Goal: Check status

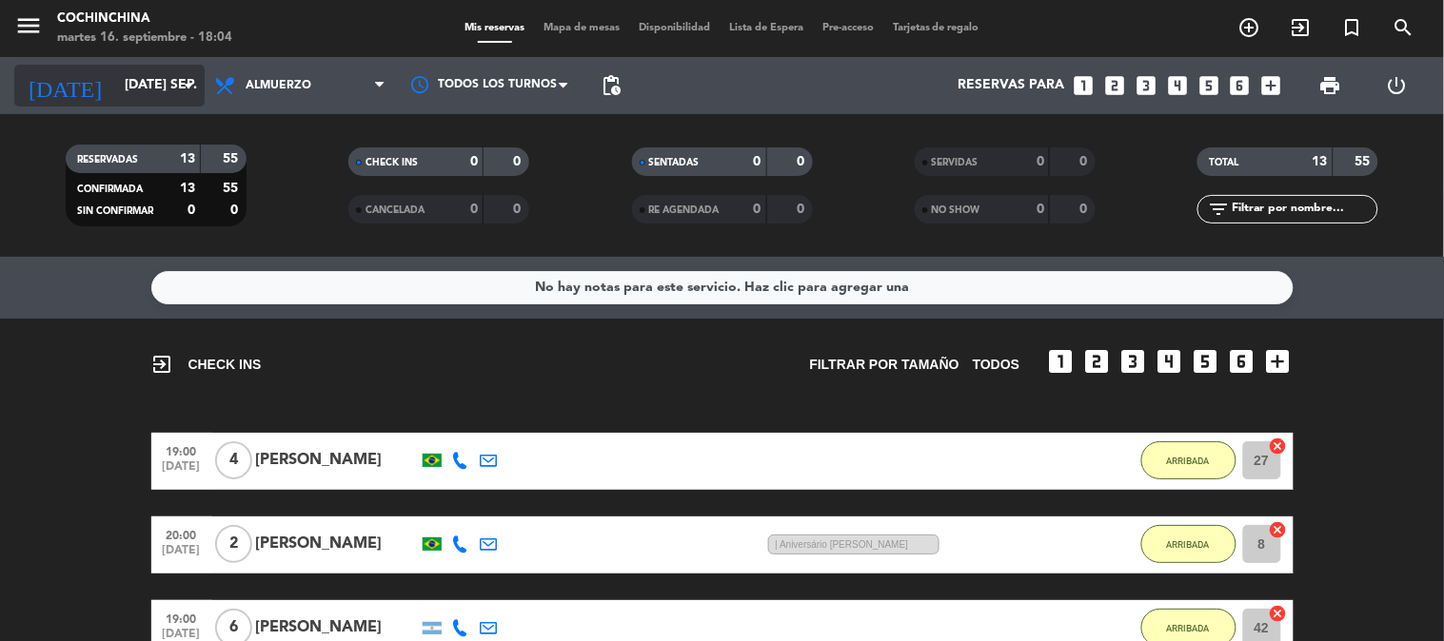
click at [153, 70] on input "[DATE] sep." at bounding box center [205, 86] width 181 height 34
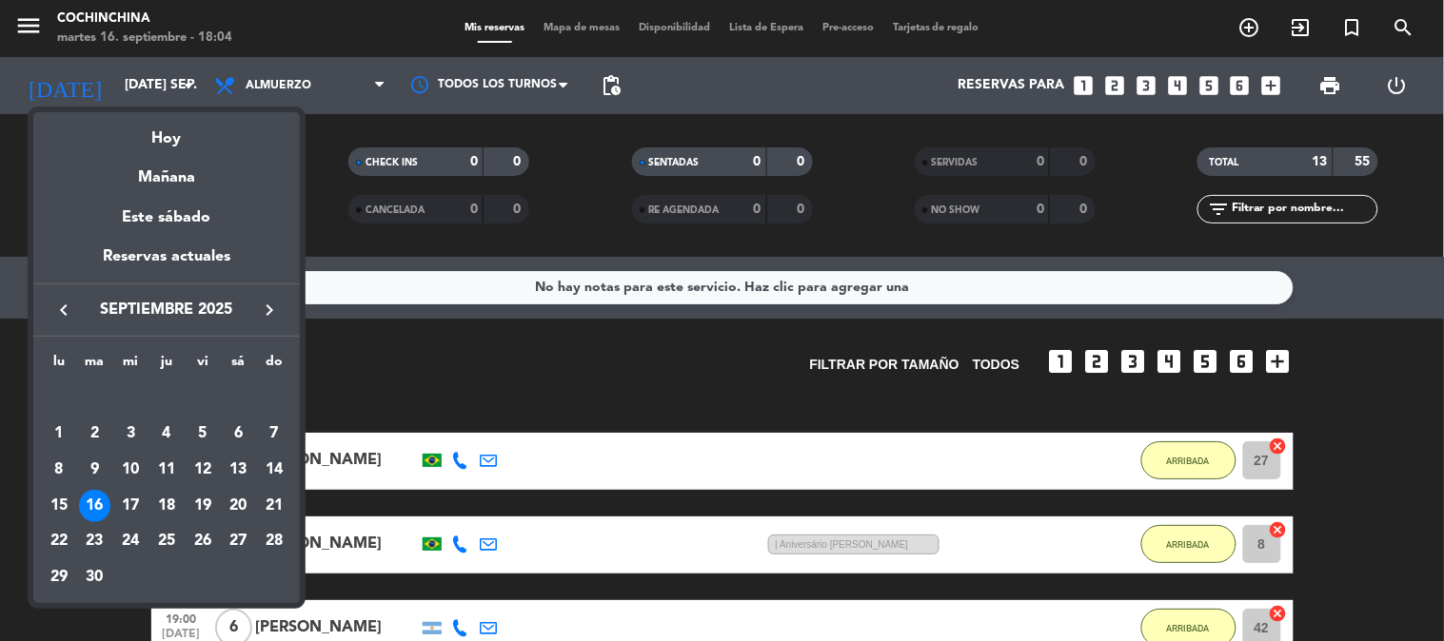
click at [97, 496] on div "16" at bounding box center [95, 506] width 32 height 32
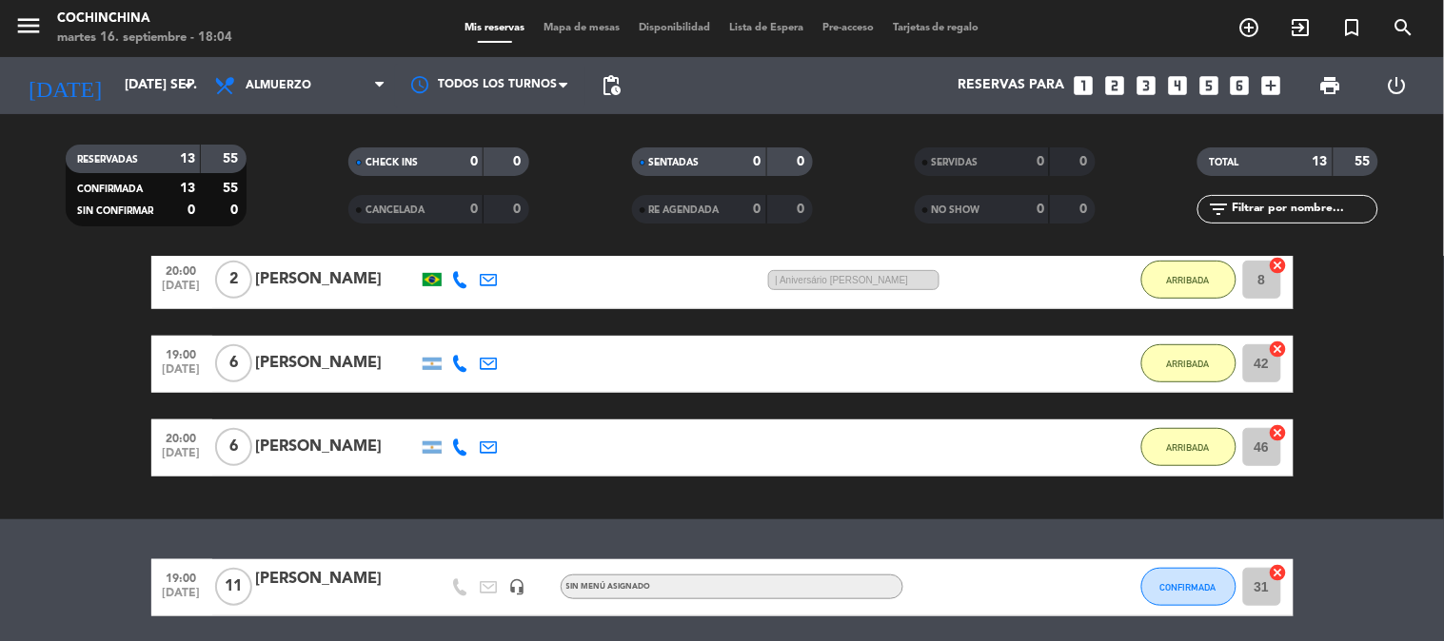
scroll to position [317, 0]
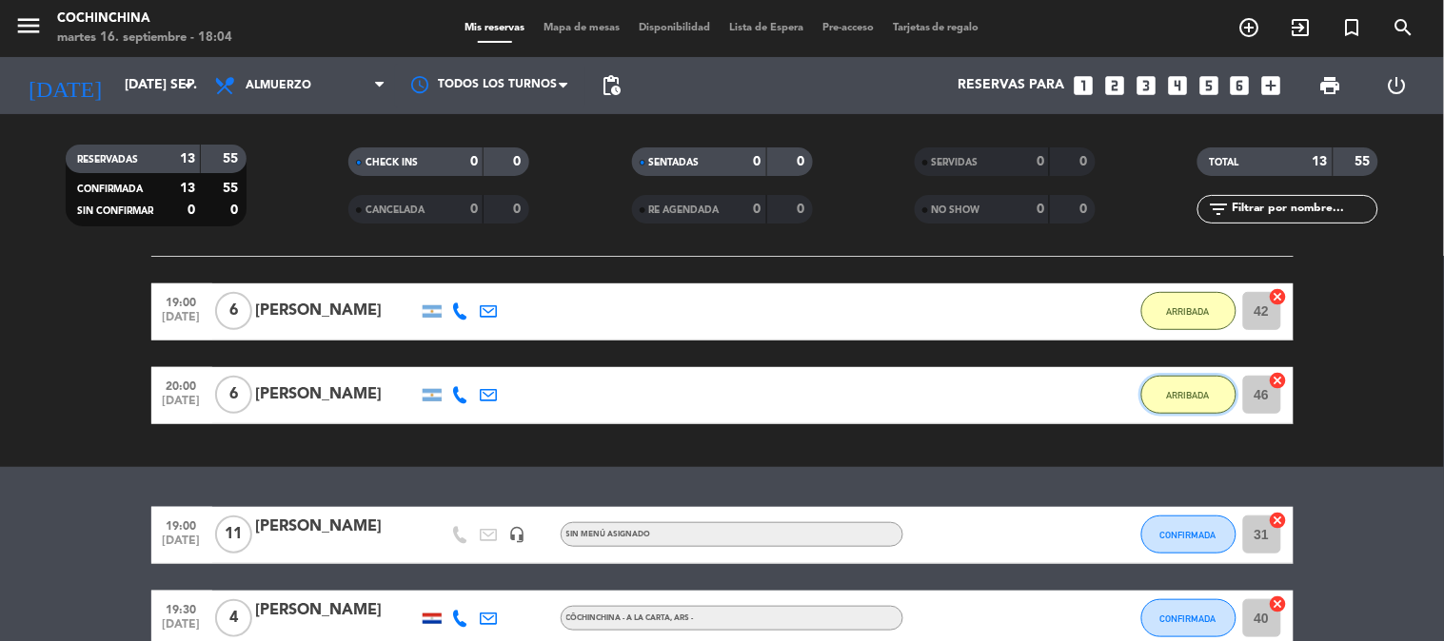
click at [1188, 390] on span "ARRIBADA" at bounding box center [1188, 395] width 43 height 10
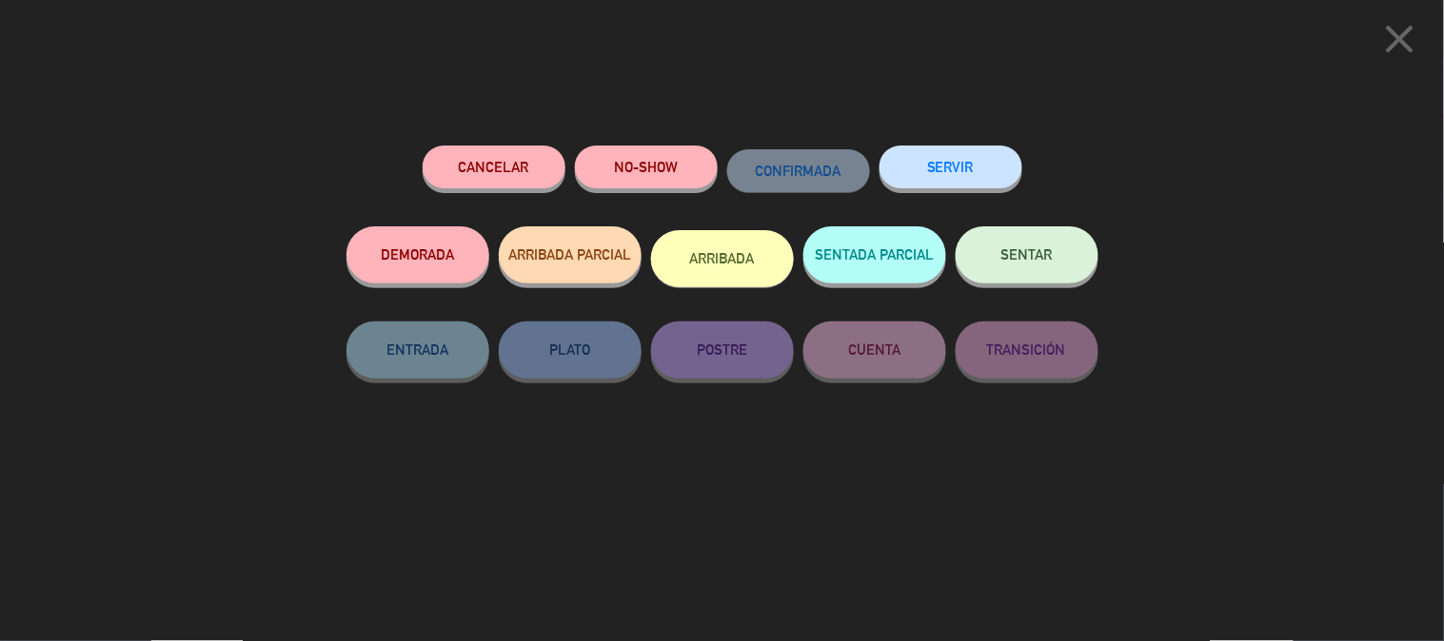
click at [1396, 41] on icon "close" at bounding box center [1400, 39] width 48 height 48
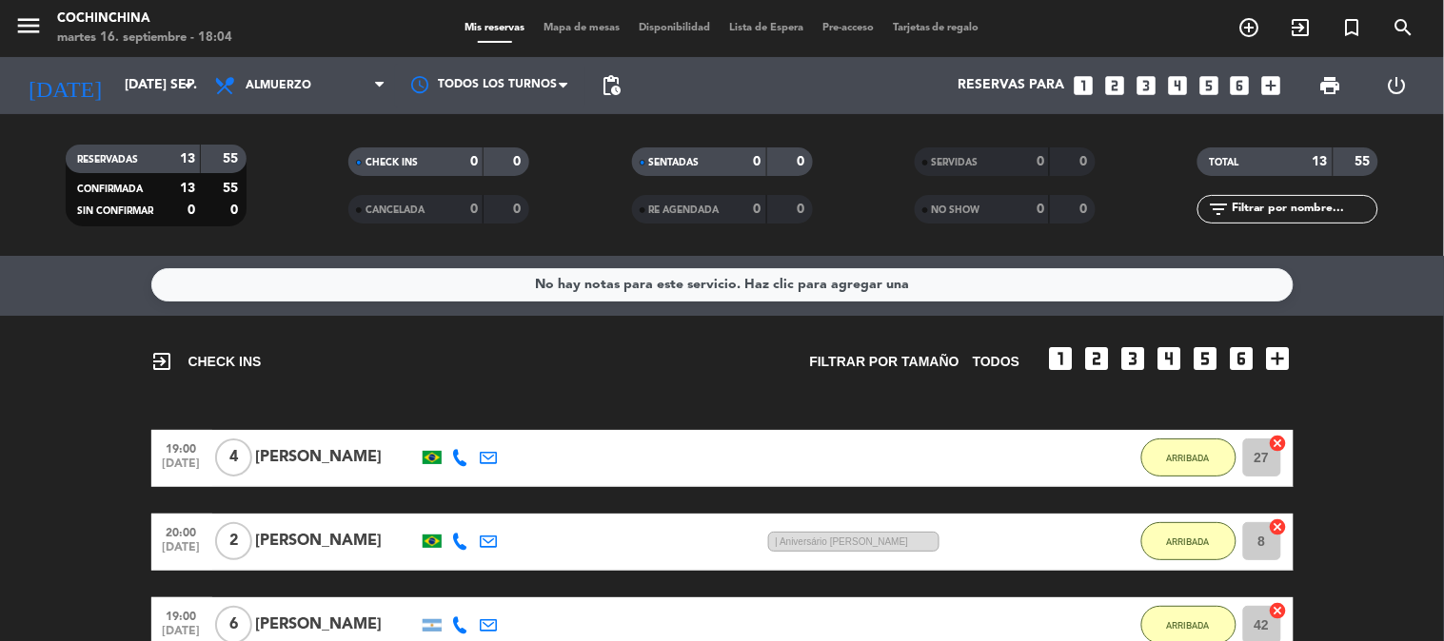
scroll to position [0, 0]
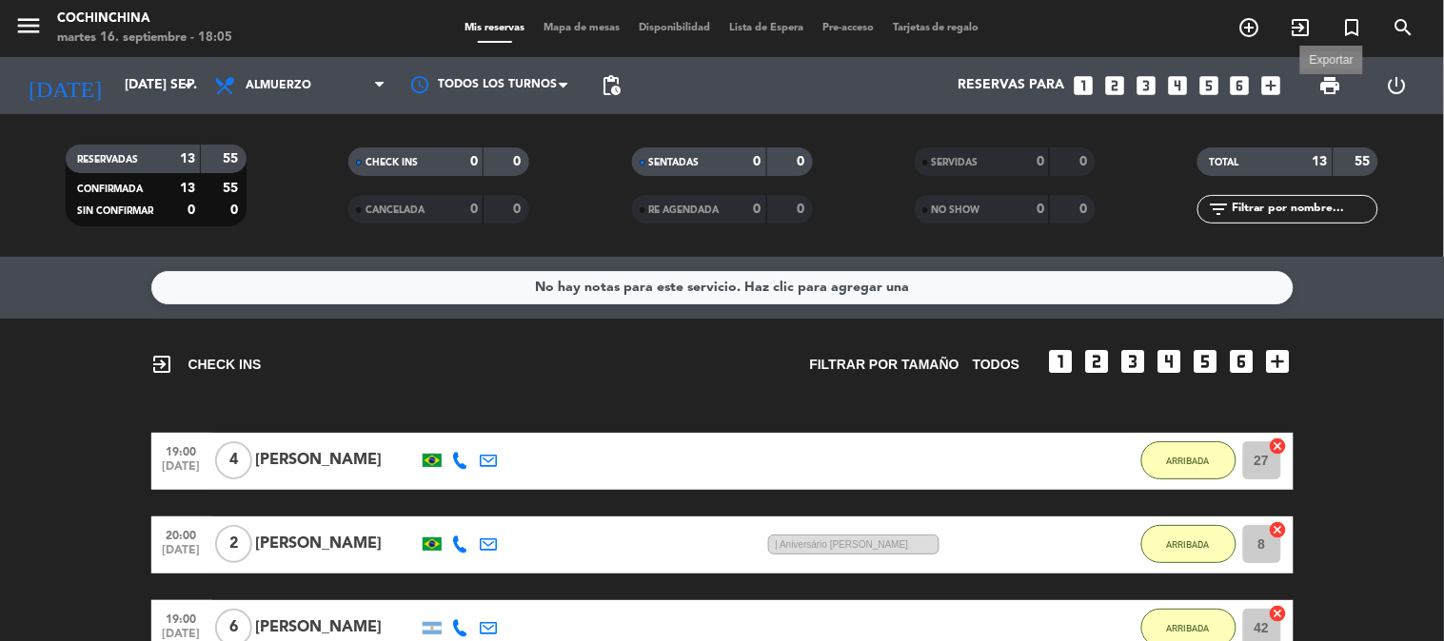
click at [1342, 91] on span "print" at bounding box center [1330, 85] width 23 height 23
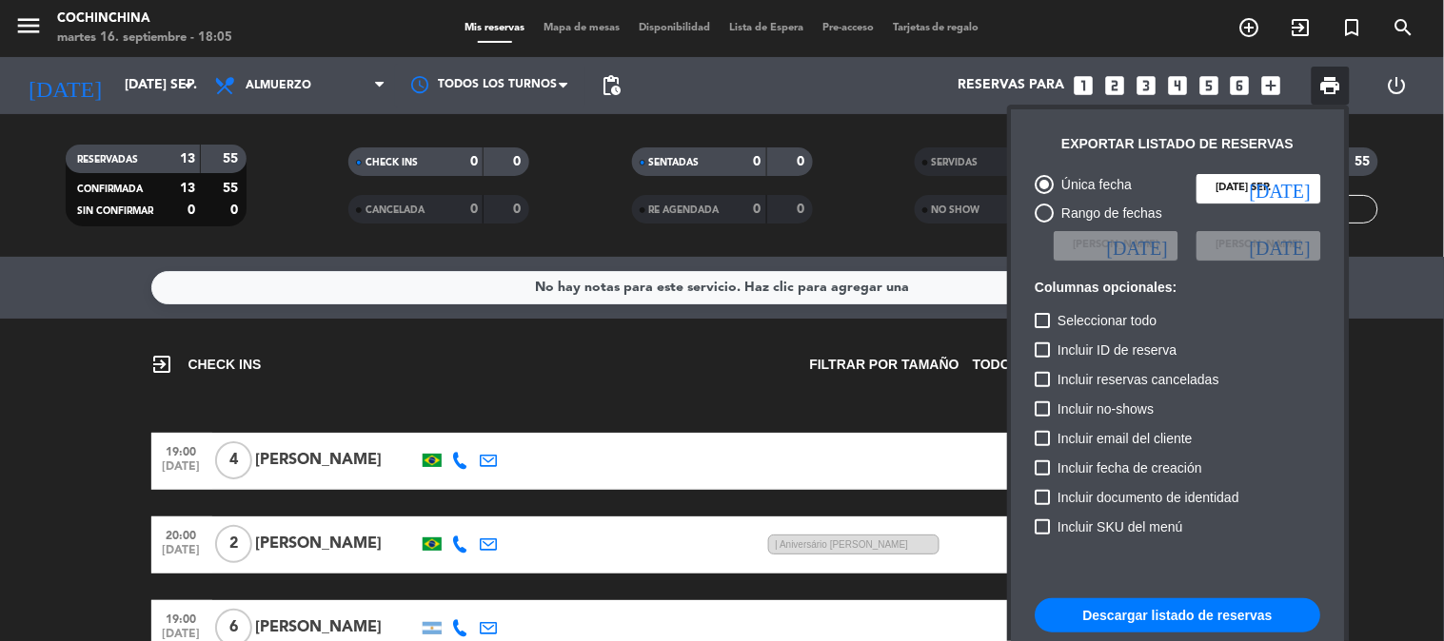
click at [1162, 612] on button "Descargar listado de reservas" at bounding box center [1177, 616] width 285 height 34
click at [638, 383] on div at bounding box center [722, 320] width 1444 height 641
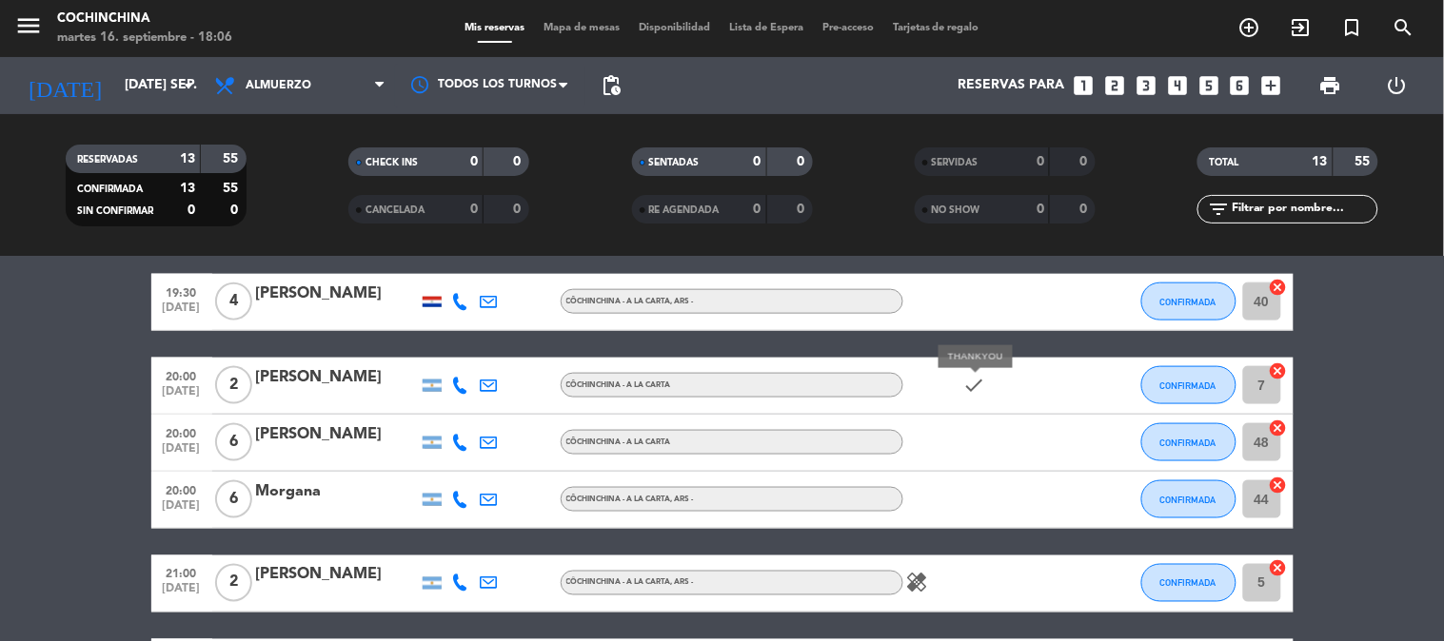
click at [985, 390] on icon "check" at bounding box center [974, 385] width 23 height 23
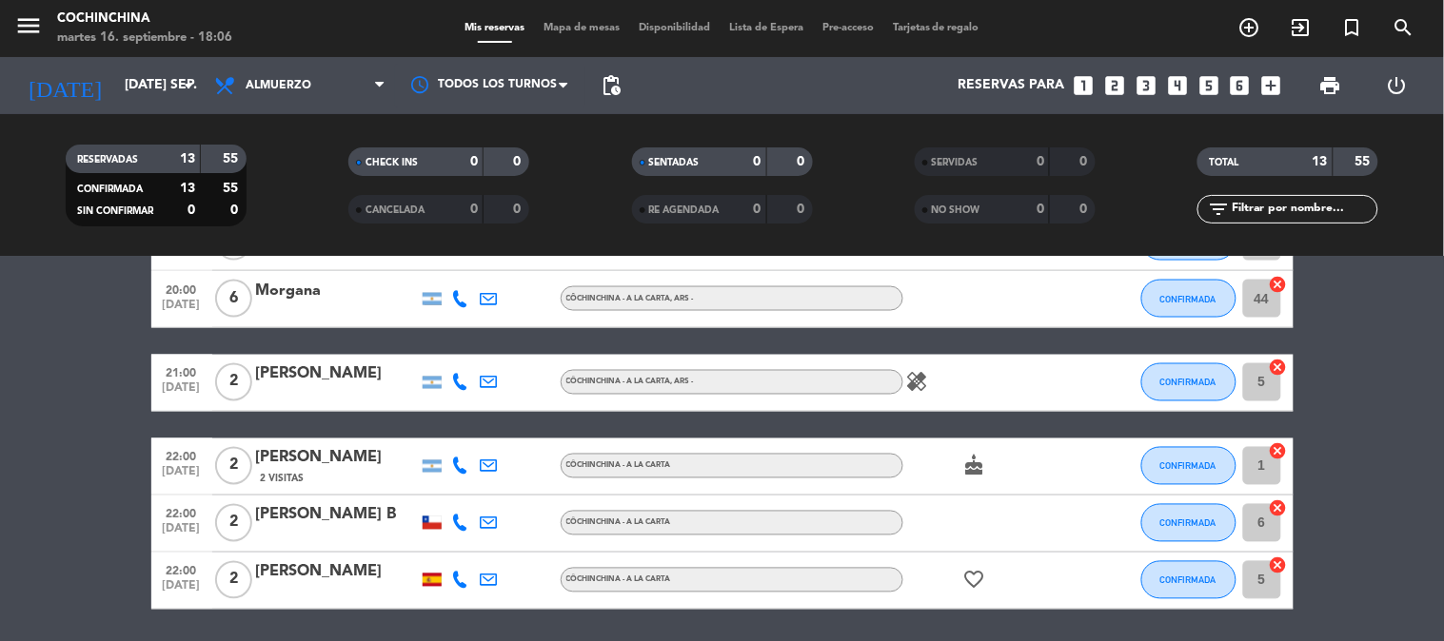
scroll to position [845, 0]
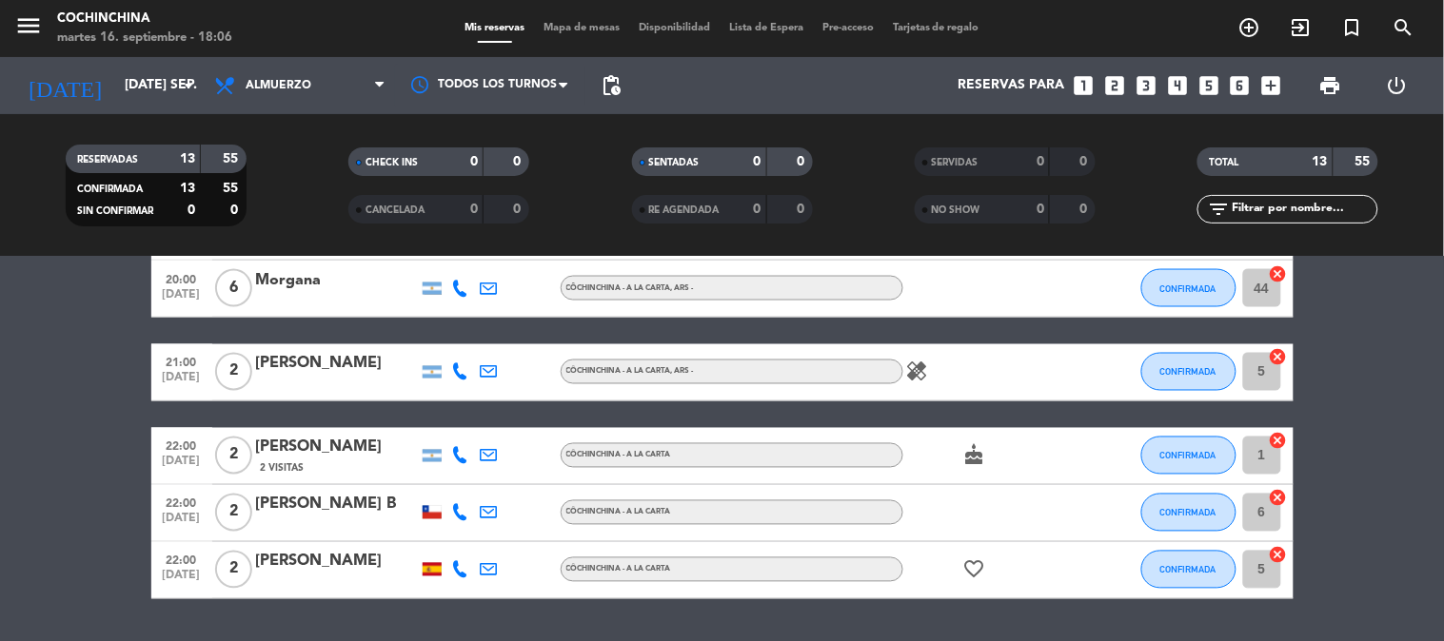
click at [924, 379] on icon "healing" at bounding box center [917, 372] width 23 height 23
click at [981, 457] on icon "cake" at bounding box center [974, 455] width 23 height 23
click at [975, 559] on icon "favorite_border" at bounding box center [974, 570] width 23 height 23
click at [914, 369] on icon "healing" at bounding box center [917, 372] width 23 height 23
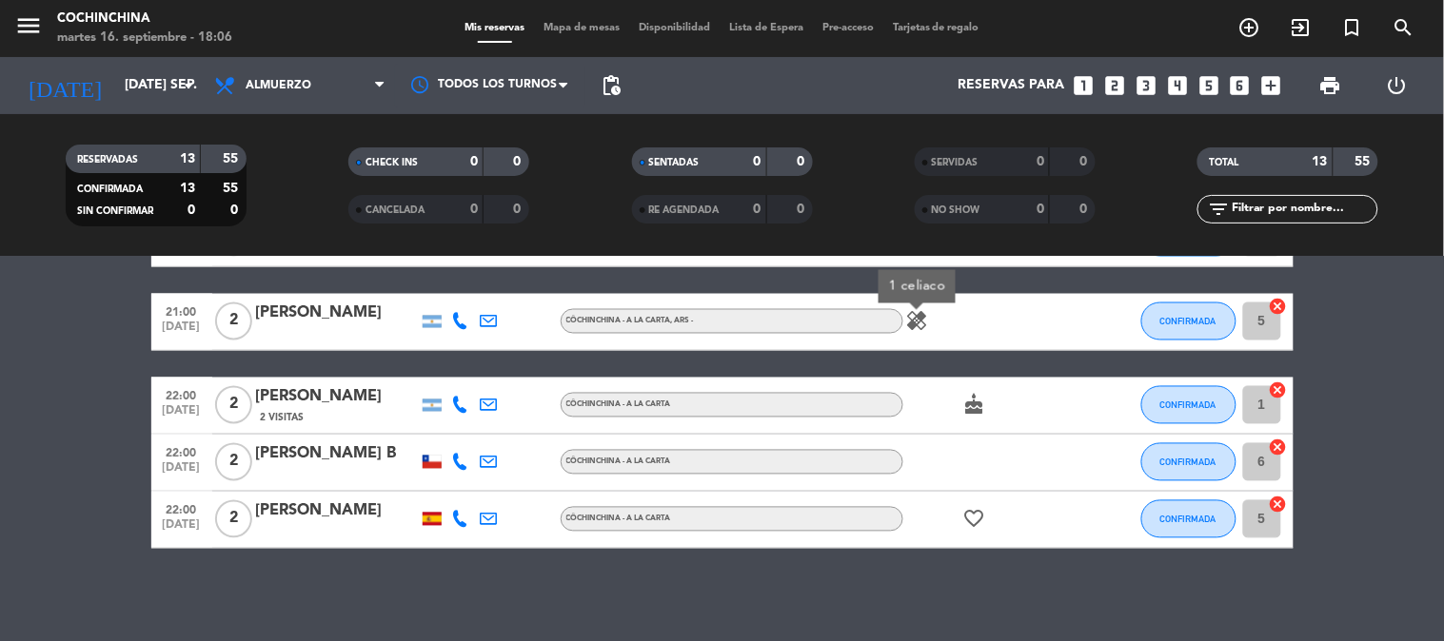
scroll to position [897, 0]
